Goal: Transaction & Acquisition: Book appointment/travel/reservation

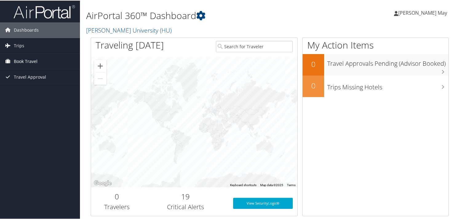
click at [24, 64] on span "Book Travel" at bounding box center [26, 60] width 24 height 15
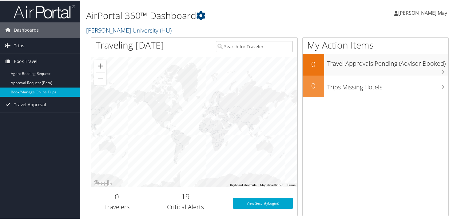
click at [39, 90] on link "Book/Manage Online Trips" at bounding box center [40, 91] width 80 height 9
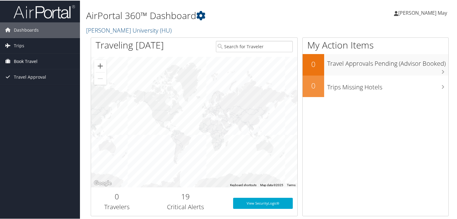
click at [43, 58] on link "Book Travel" at bounding box center [40, 60] width 80 height 15
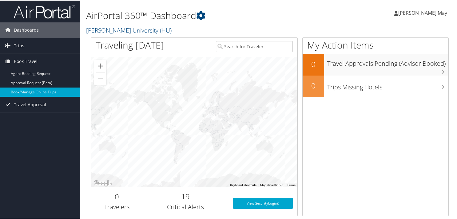
click at [42, 88] on link "Book/Manage Online Trips" at bounding box center [40, 91] width 80 height 9
